Goal: Transaction & Acquisition: Purchase product/service

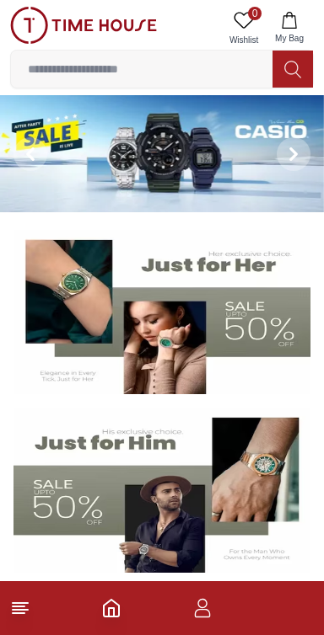
click at [18, 613] on line at bounding box center [19, 613] width 12 height 0
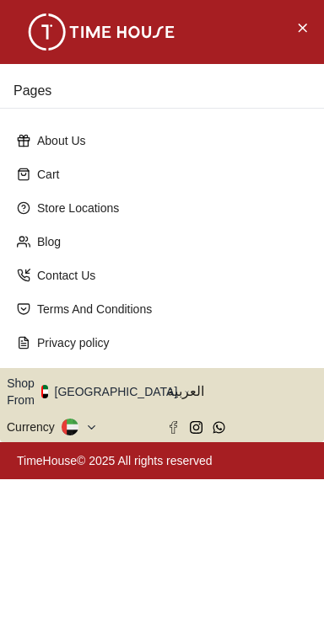
click at [110, 375] on button "Shop From [GEOGRAPHIC_DATA]" at bounding box center [98, 392] width 183 height 34
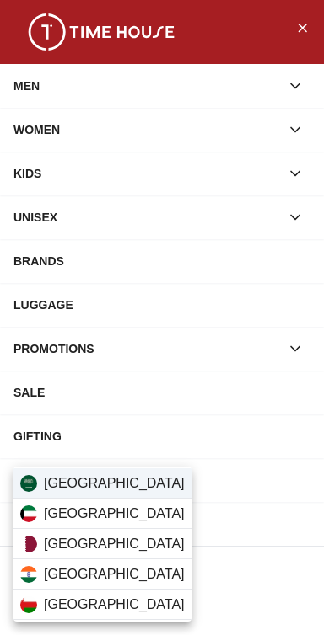
click at [64, 486] on span "[GEOGRAPHIC_DATA]" at bounding box center [114, 483] width 141 height 20
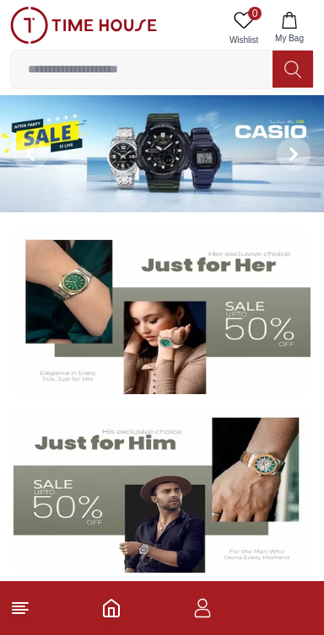
scroll to position [61, 0]
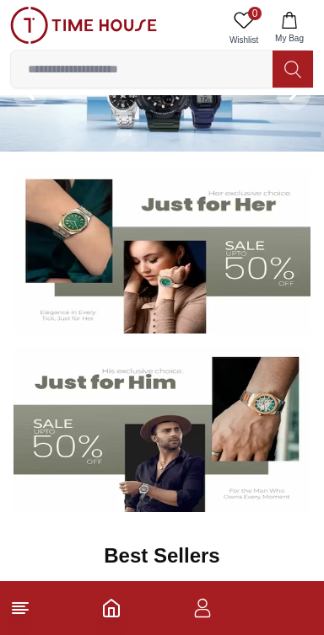
click at [21, 613] on line at bounding box center [19, 613] width 12 height 0
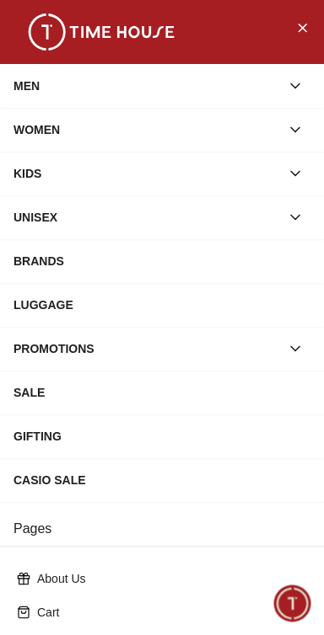
click at [38, 172] on div "KIDS" at bounding box center [146, 173] width 266 height 30
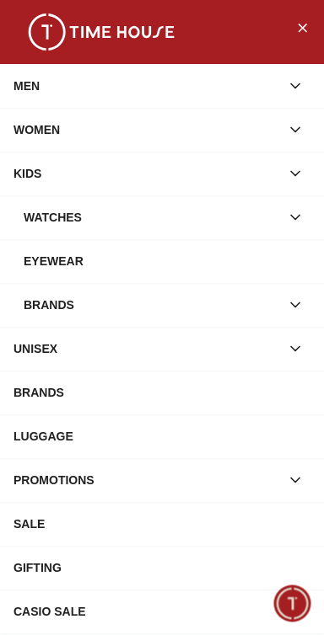
click at [308, 217] on button "button" at bounding box center [295, 217] width 30 height 30
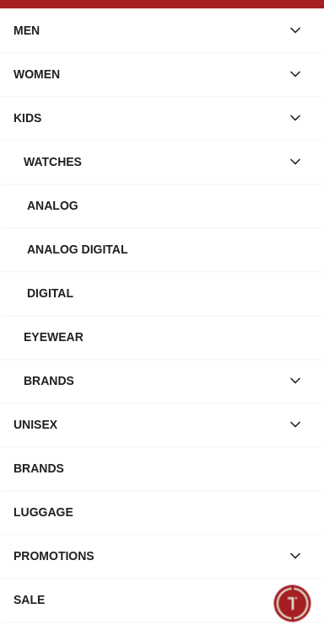
scroll to position [64, 0]
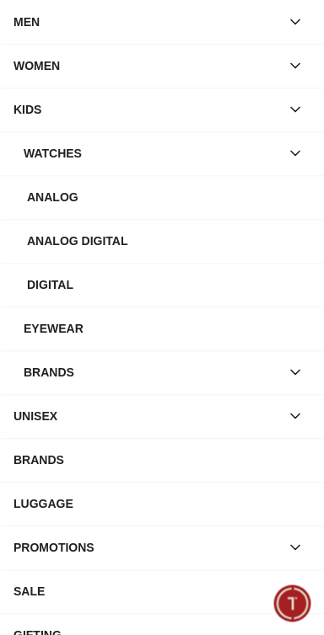
click at [170, 324] on div "Eyewear" at bounding box center [167, 328] width 286 height 30
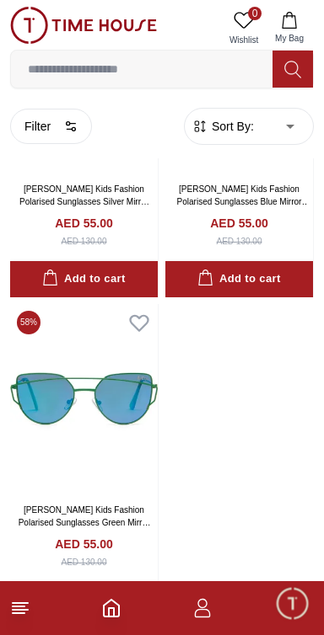
scroll to position [1180, 0]
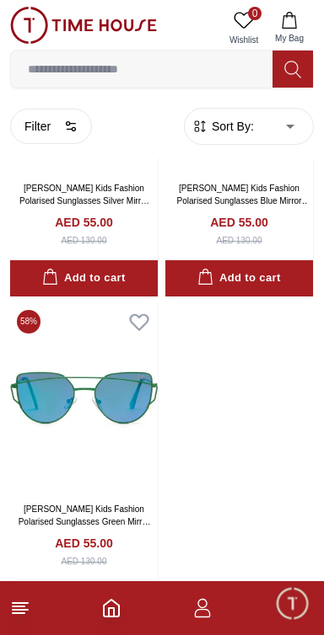
click at [111, 612] on icon "Home" at bounding box center [111, 608] width 20 height 20
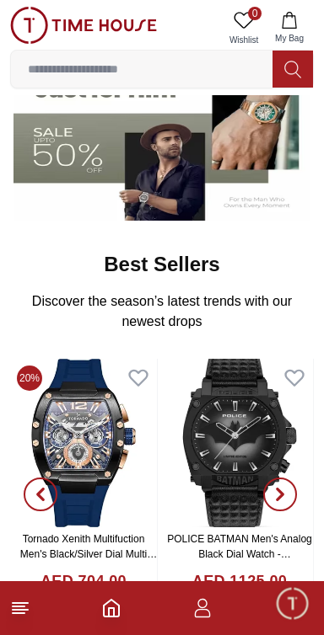
scroll to position [348, 0]
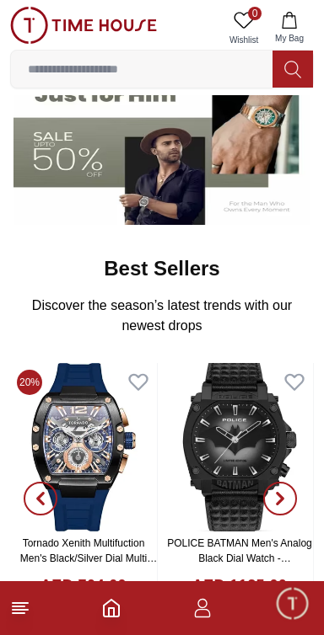
click at [32, 499] on span "button" at bounding box center [41, 499] width 34 height 34
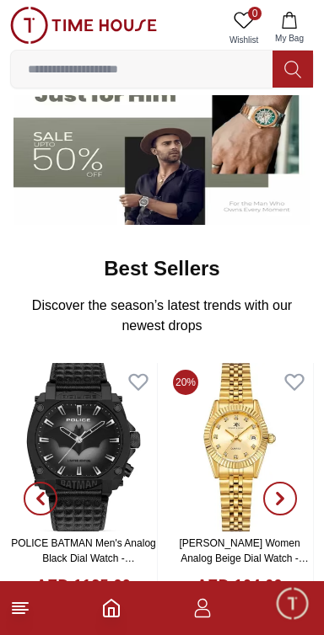
click at [33, 490] on span "button" at bounding box center [41, 499] width 34 height 34
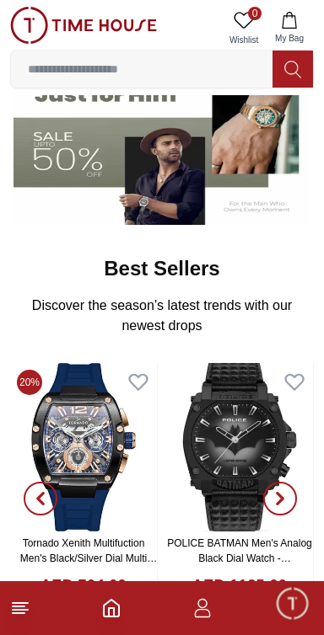
click at [43, 494] on span "button" at bounding box center [41, 499] width 34 height 34
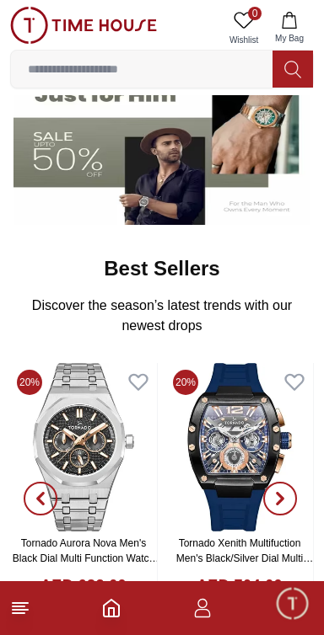
click at [26, 494] on span "button" at bounding box center [41, 499] width 34 height 34
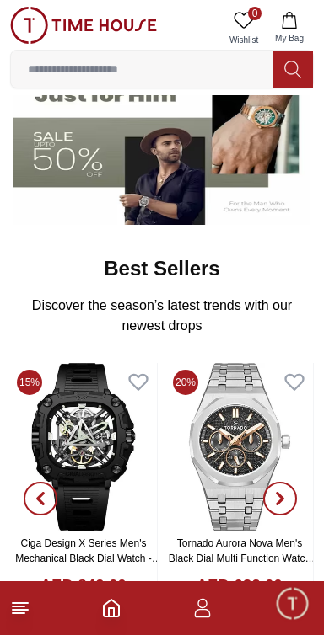
click at [32, 490] on span "button" at bounding box center [41, 499] width 34 height 34
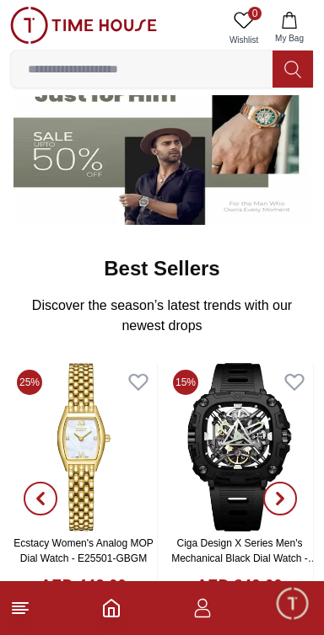
click at [40, 494] on icon "button" at bounding box center [40, 499] width 5 height 11
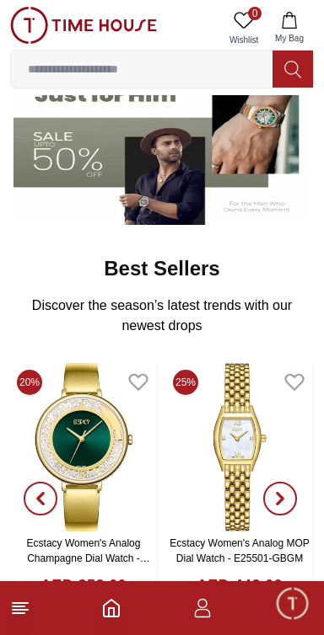
click at [31, 496] on span "button" at bounding box center [41, 499] width 34 height 34
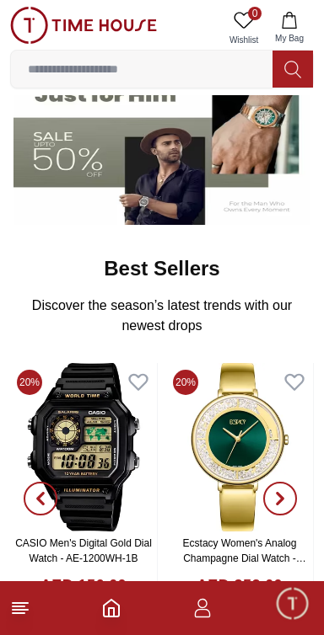
click at [35, 495] on span "button" at bounding box center [41, 499] width 34 height 34
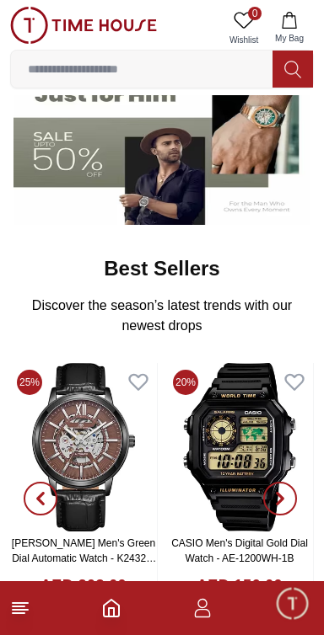
click at [33, 492] on span "button" at bounding box center [41, 499] width 34 height 34
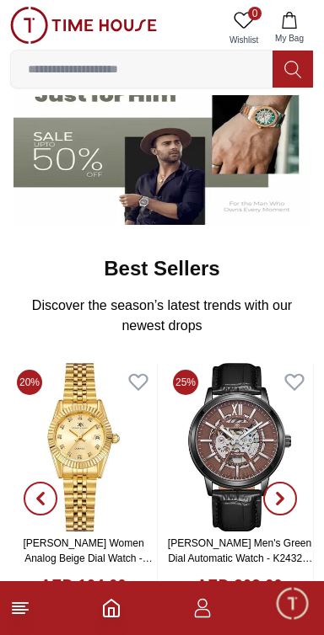
click at [38, 494] on span "button" at bounding box center [41, 499] width 34 height 34
click at [45, 495] on span "button" at bounding box center [41, 499] width 34 height 34
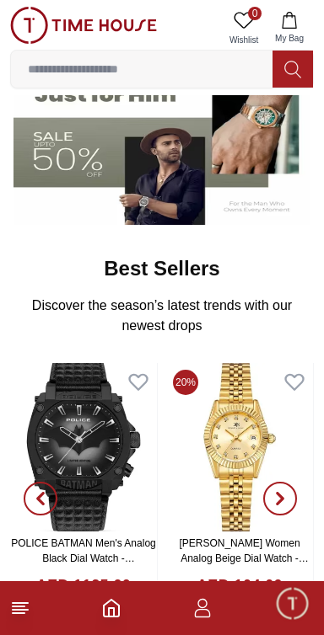
click at [38, 497] on span "button" at bounding box center [41, 499] width 34 height 34
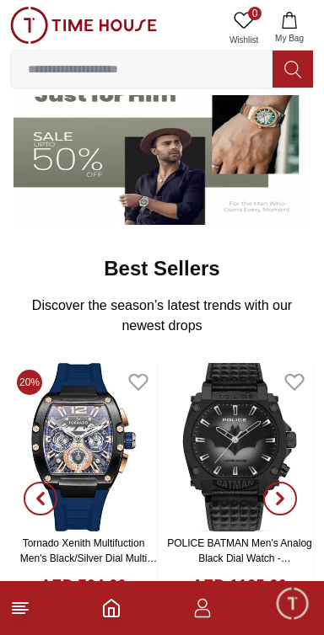
click at [56, 479] on button "button" at bounding box center [40, 499] width 61 height 273
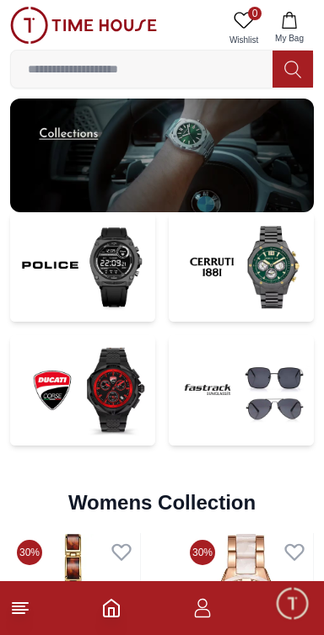
scroll to position [3467, 0]
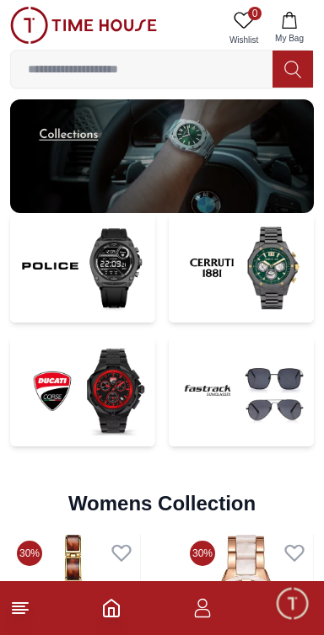
click at [286, 348] on img at bounding box center [240, 391] width 145 height 110
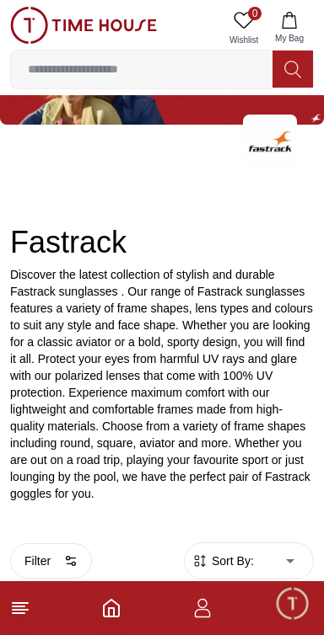
scroll to position [185, 0]
